Goal: Information Seeking & Learning: Compare options

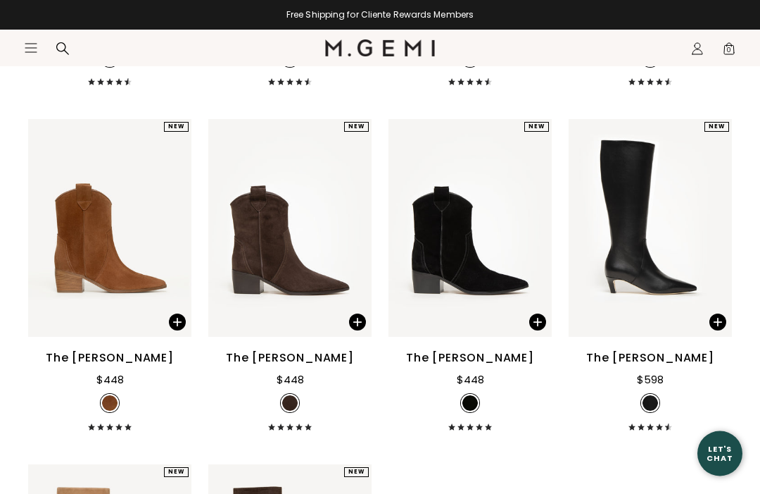
scroll to position [1198, 0]
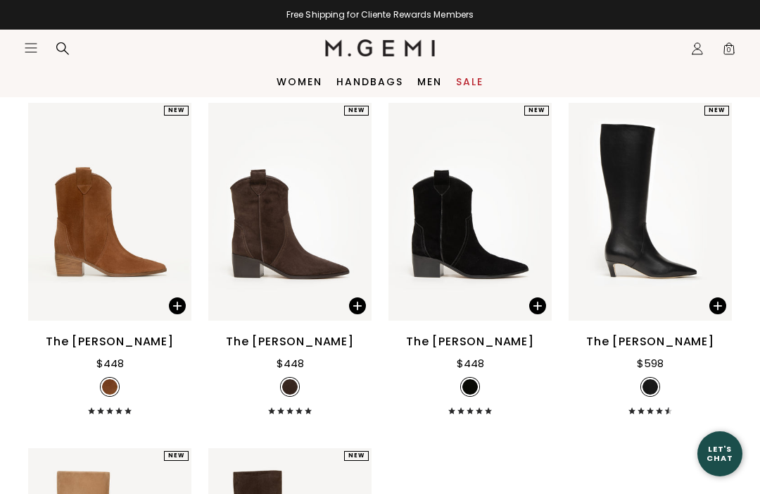
click at [316, 350] on div "The [PERSON_NAME]" at bounding box center [290, 341] width 128 height 17
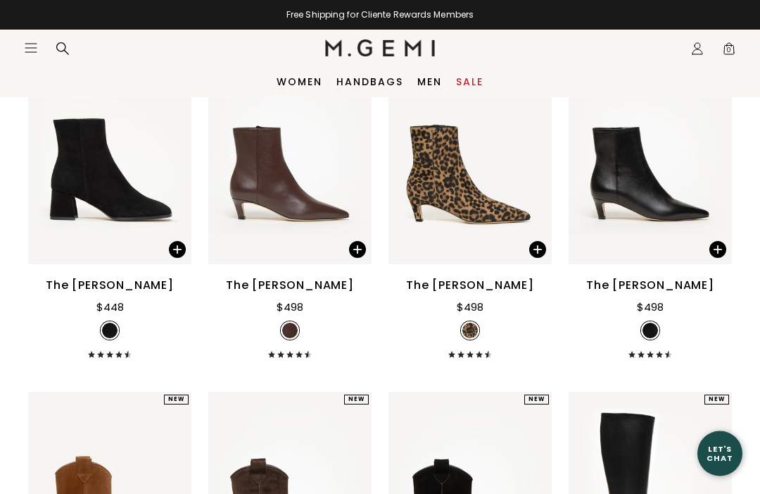
scroll to position [883, 0]
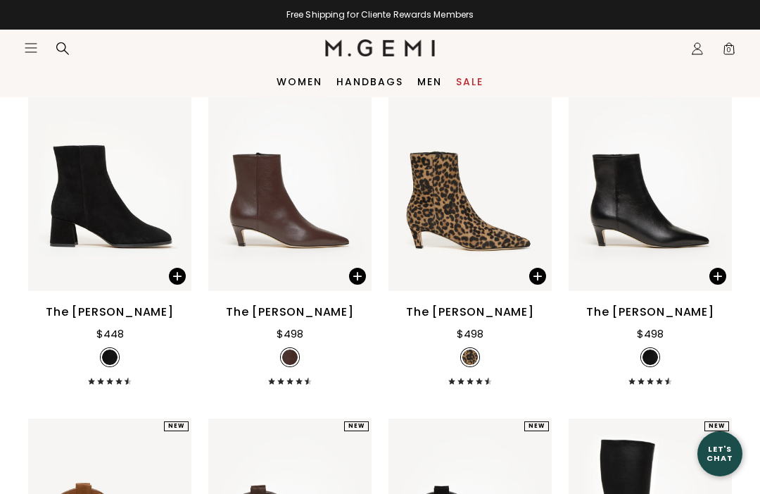
click at [300, 320] on div "The [PERSON_NAME]" at bounding box center [290, 311] width 128 height 17
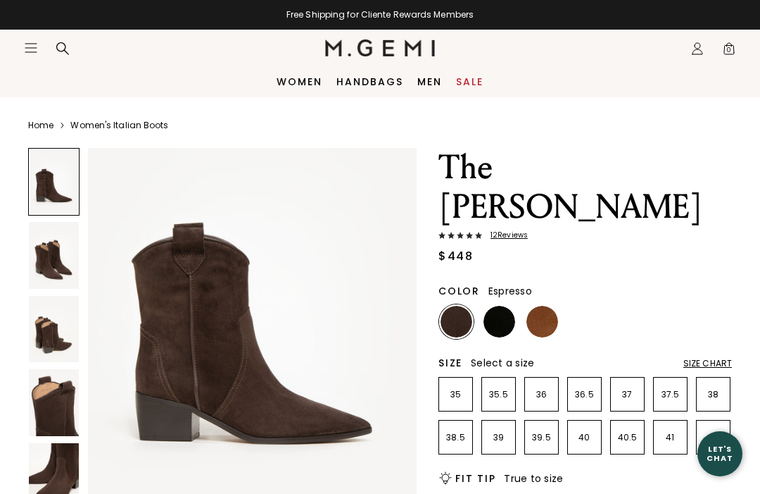
click at [54, 263] on img at bounding box center [54, 255] width 50 height 66
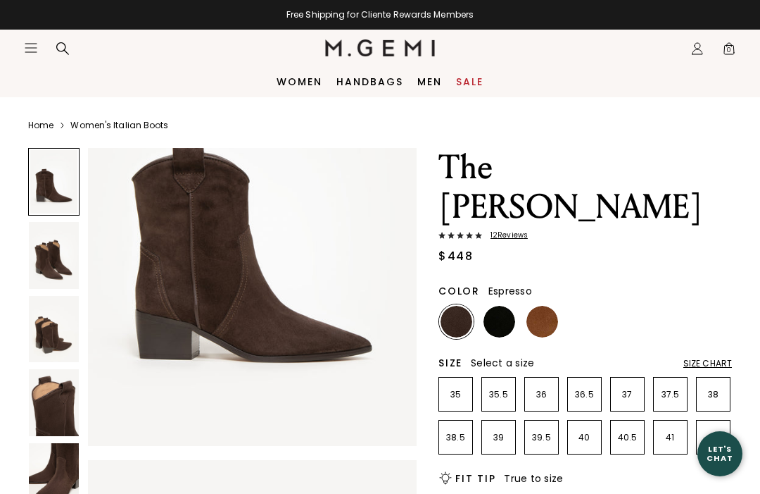
scroll to position [87, 0]
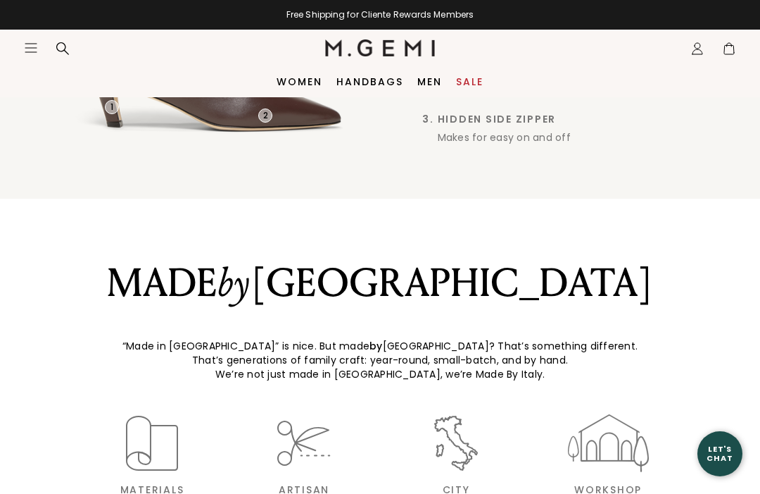
scroll to position [1486, 0]
